Goal: Task Accomplishment & Management: Use online tool/utility

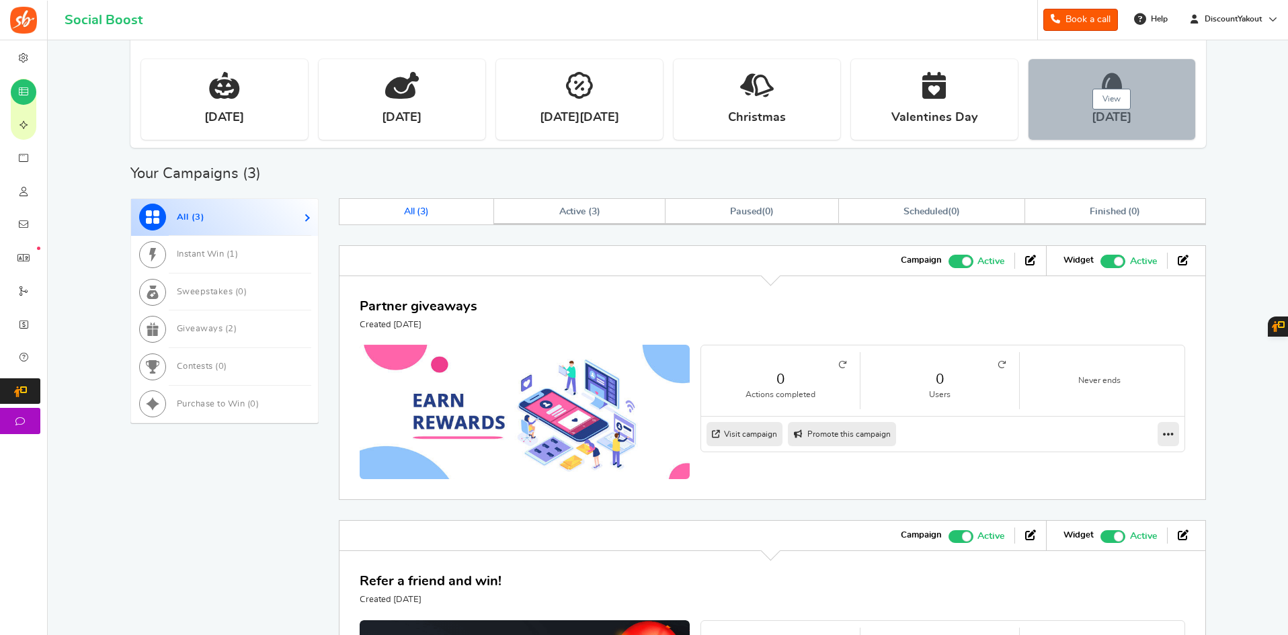
scroll to position [403, 0]
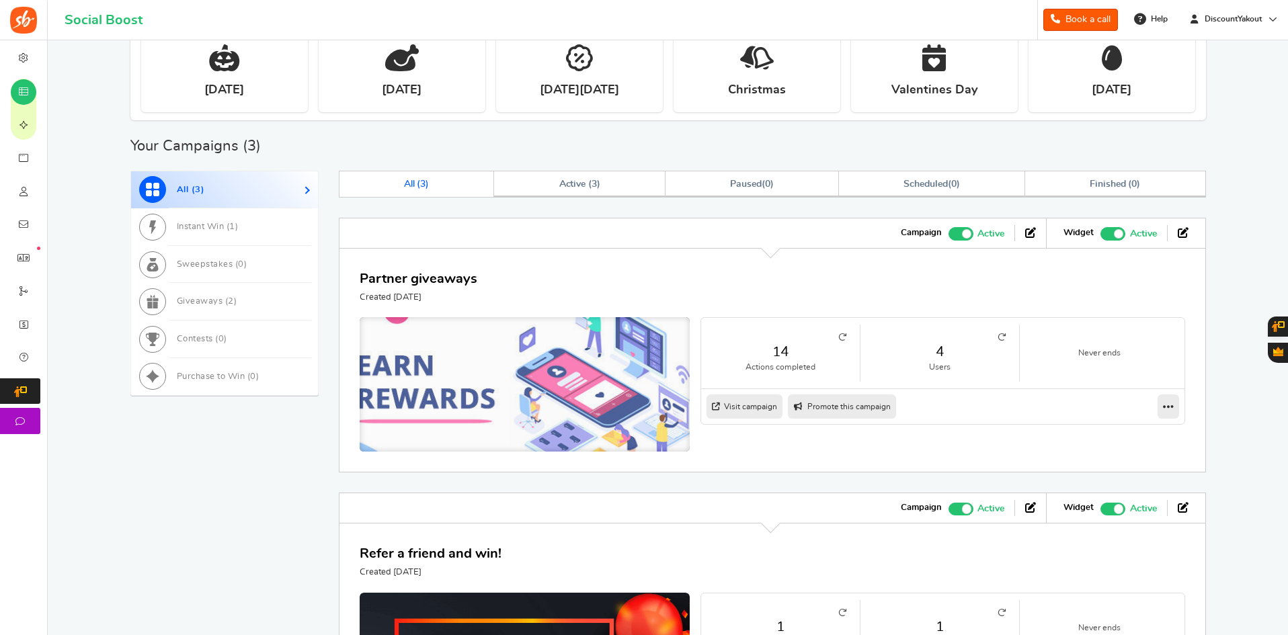
click at [607, 366] on img at bounding box center [524, 387] width 495 height 211
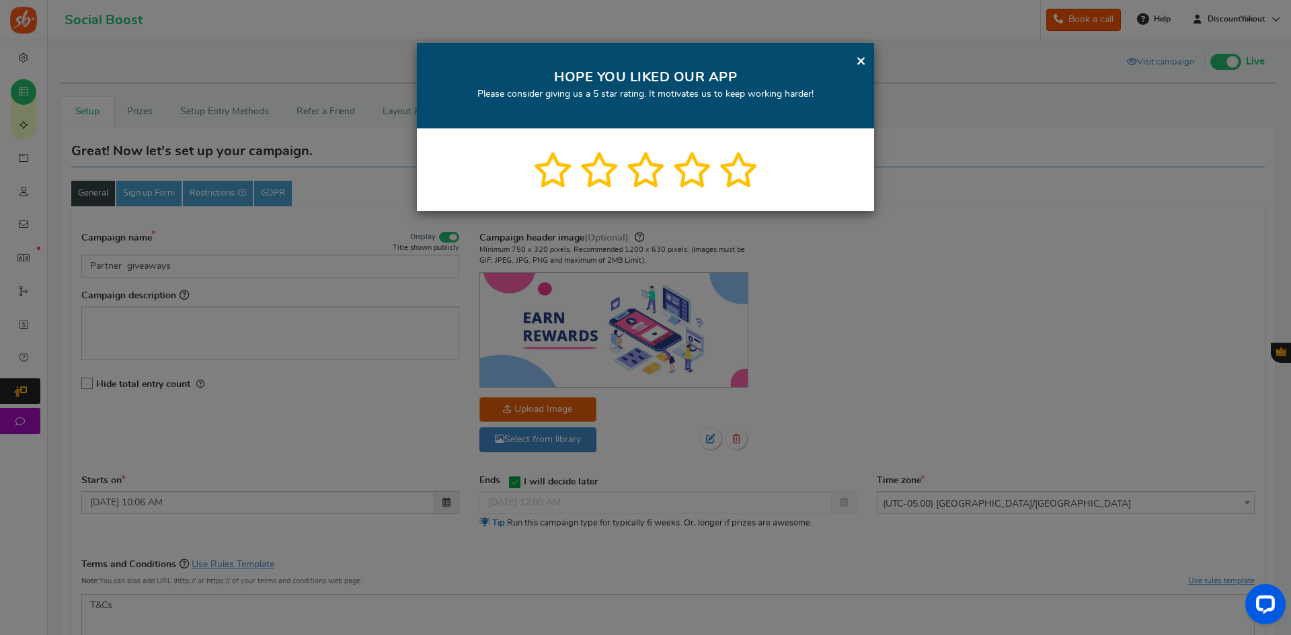
click at [864, 66] on link "×" at bounding box center [861, 60] width 10 height 17
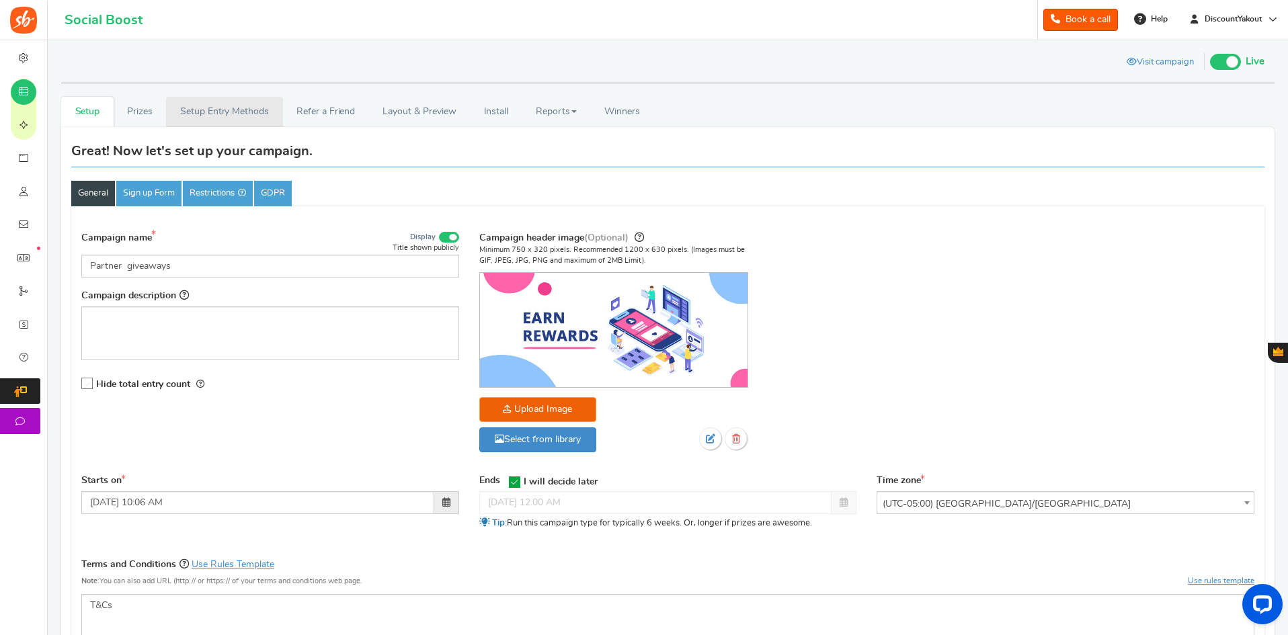
click at [234, 104] on link "Setup Entry Methods" at bounding box center [224, 112] width 116 height 30
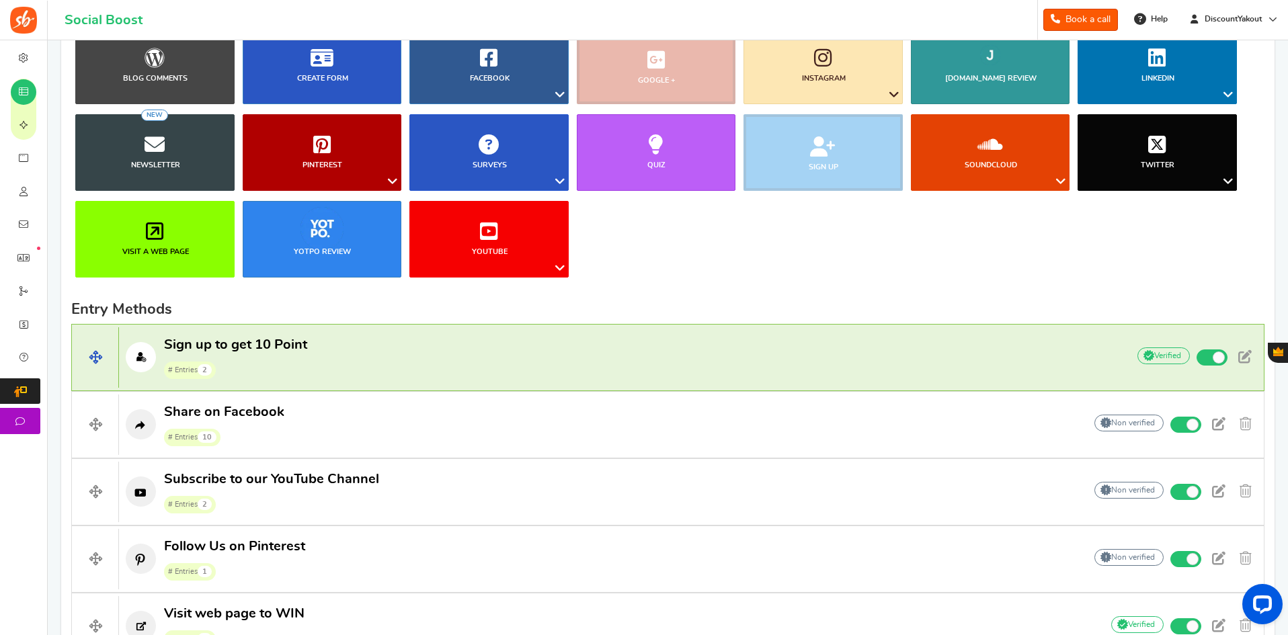
scroll to position [206, 0]
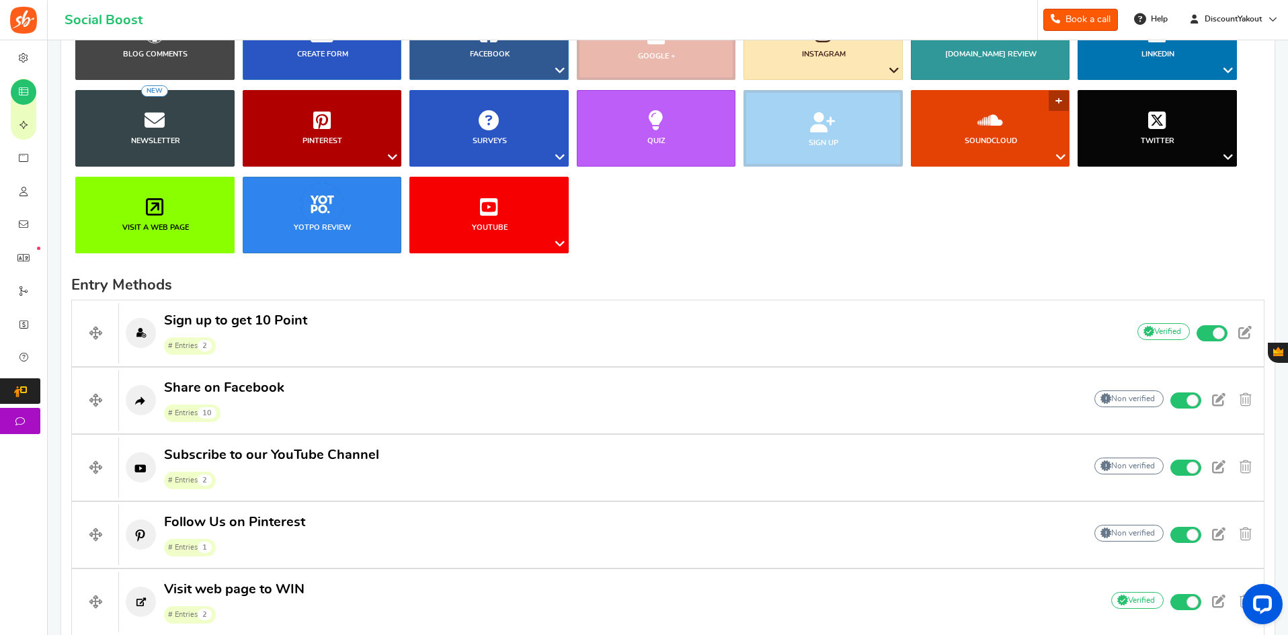
click at [973, 151] on link "SoundCloud" at bounding box center [990, 128] width 159 height 77
click at [877, 248] on ul "Blog Comments Create Form Facebook Visit a Facebook Page Includes Like Share on…" at bounding box center [667, 133] width 1193 height 260
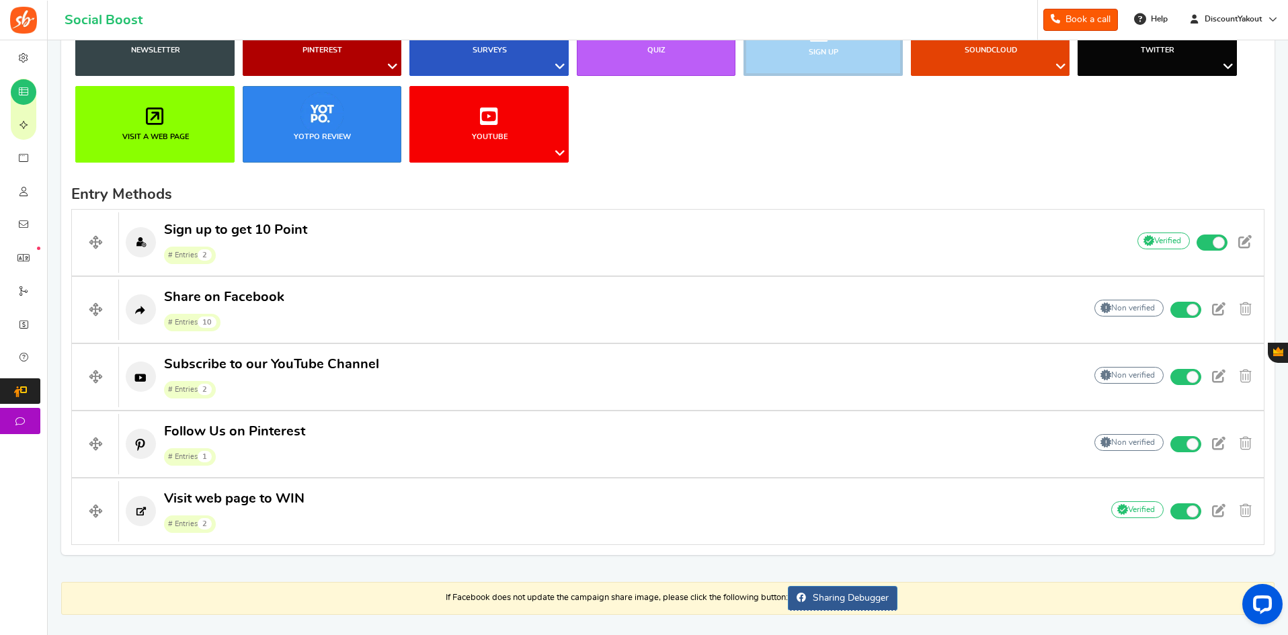
scroll to position [274, 0]
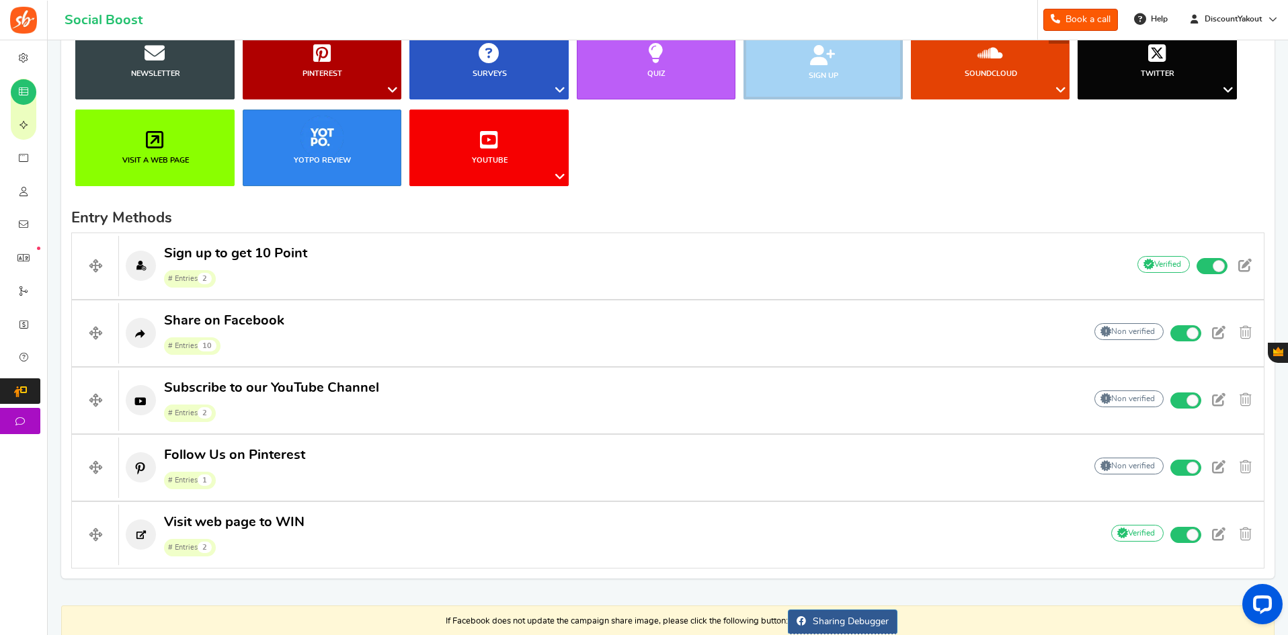
click at [992, 81] on link "SoundCloud" at bounding box center [990, 61] width 159 height 77
click at [978, 137] on link "Like a Track" at bounding box center [1005, 134] width 136 height 19
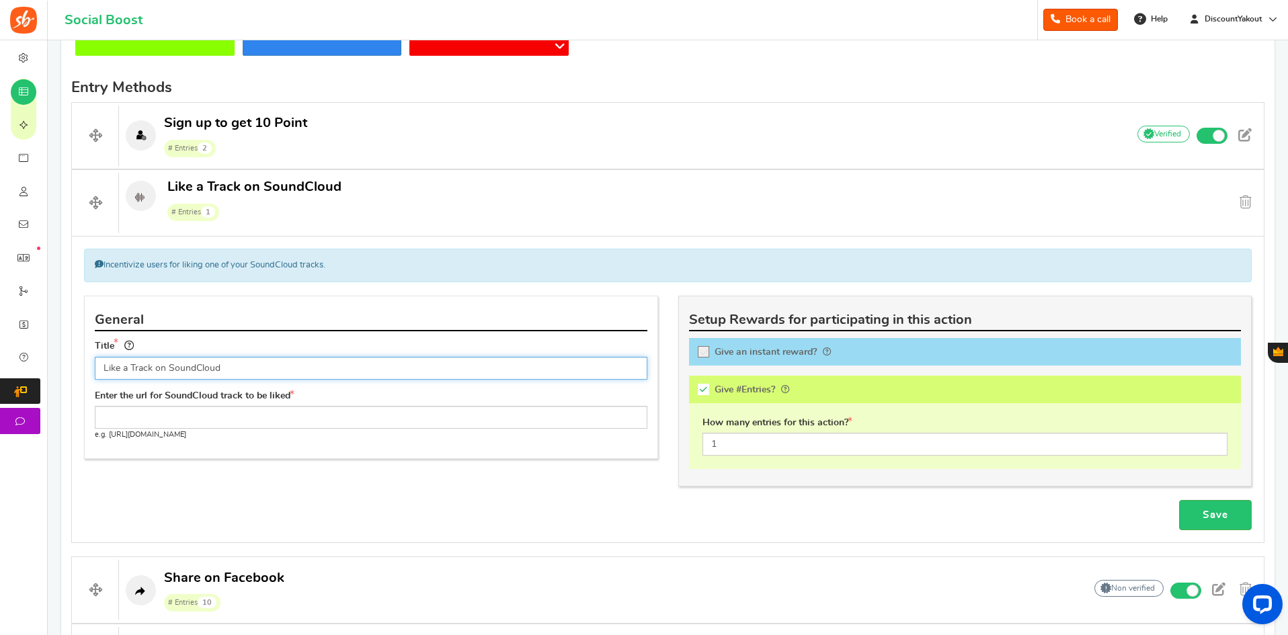
scroll to position [408, 0]
